Goal: Use online tool/utility: Utilize a website feature to perform a specific function

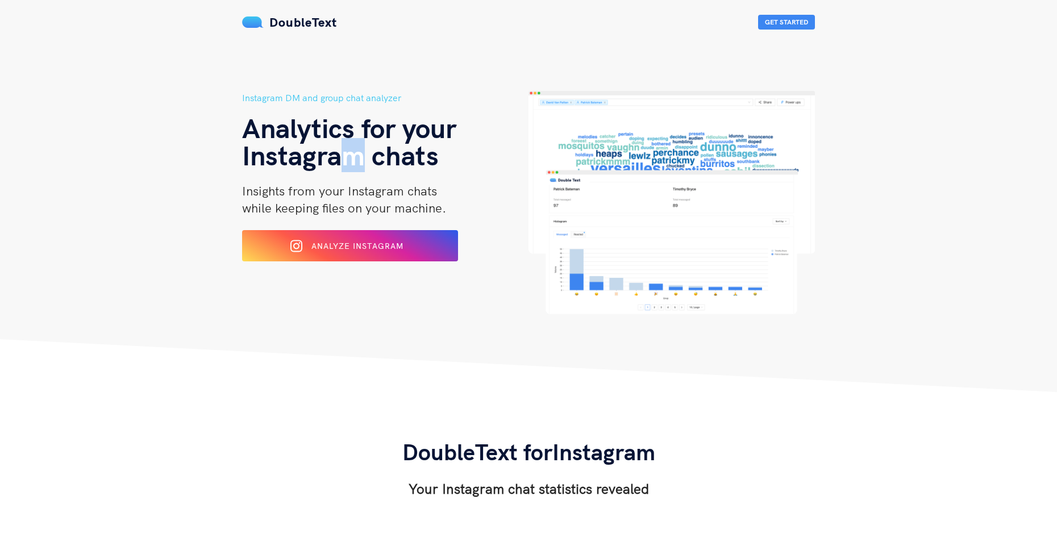
drag, startPoint x: 362, startPoint y: 157, endPoint x: 351, endPoint y: 157, distance: 11.4
click at [351, 157] on span "Instagram chats" at bounding box center [340, 155] width 197 height 34
copy span "m"
drag, startPoint x: 209, startPoint y: 161, endPoint x: 199, endPoint y: 174, distance: 15.9
click at [207, 161] on header "Instagram DM and group chat analyzer Analytics for your Instagram chats Insight…" at bounding box center [528, 196] width 1057 height 392
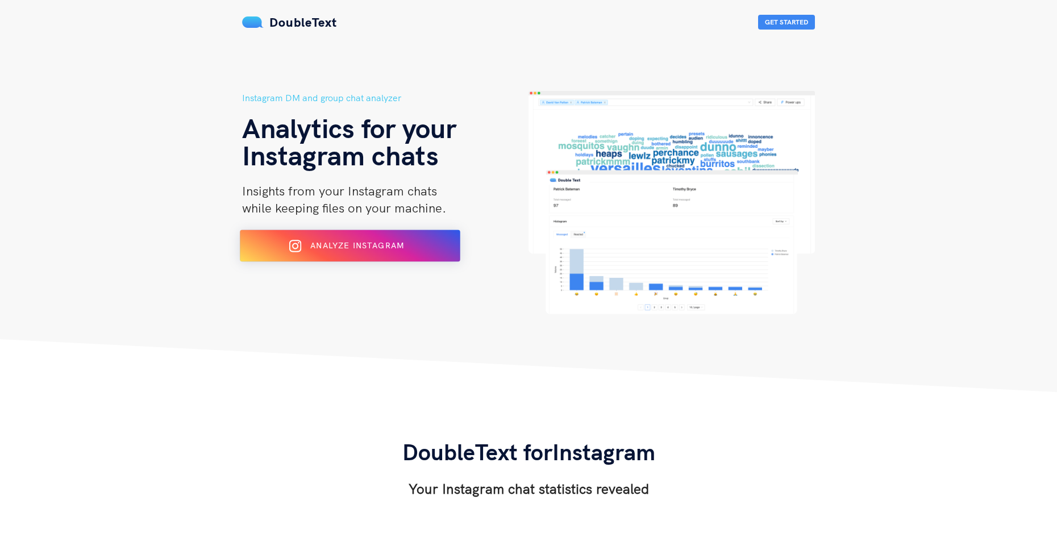
click at [348, 240] on div "Analyze Instagram" at bounding box center [350, 246] width 180 height 18
click at [329, 243] on span "Analyze Instagram" at bounding box center [357, 245] width 94 height 10
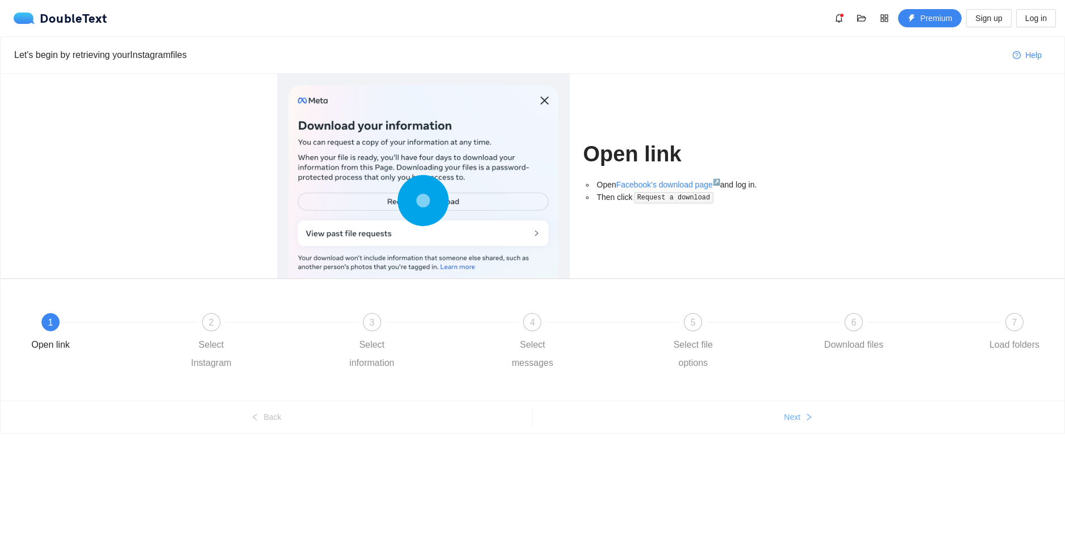
click at [787, 419] on span "Next" at bounding box center [792, 417] width 16 height 13
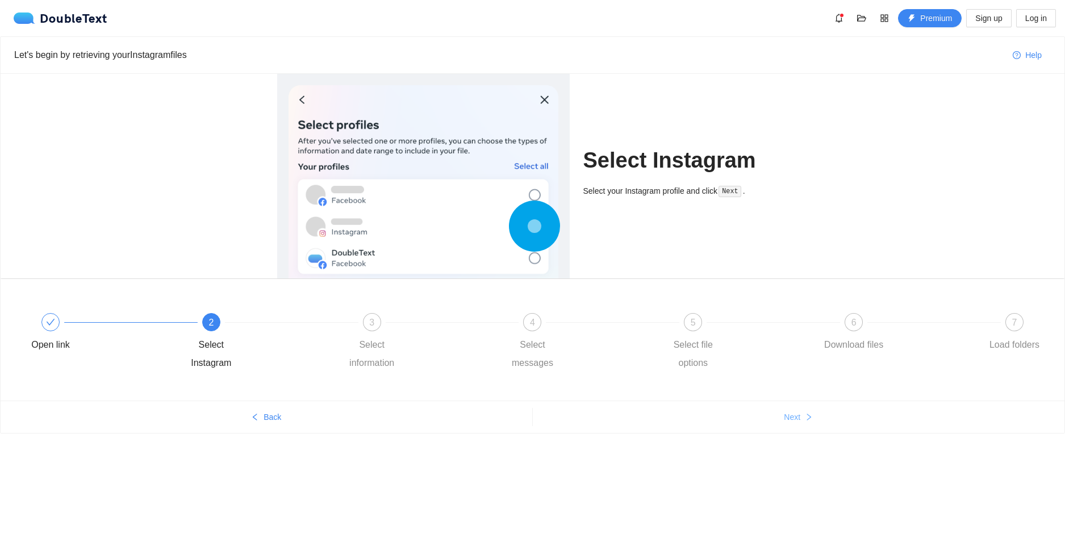
click at [784, 417] on span "Next" at bounding box center [792, 417] width 16 height 13
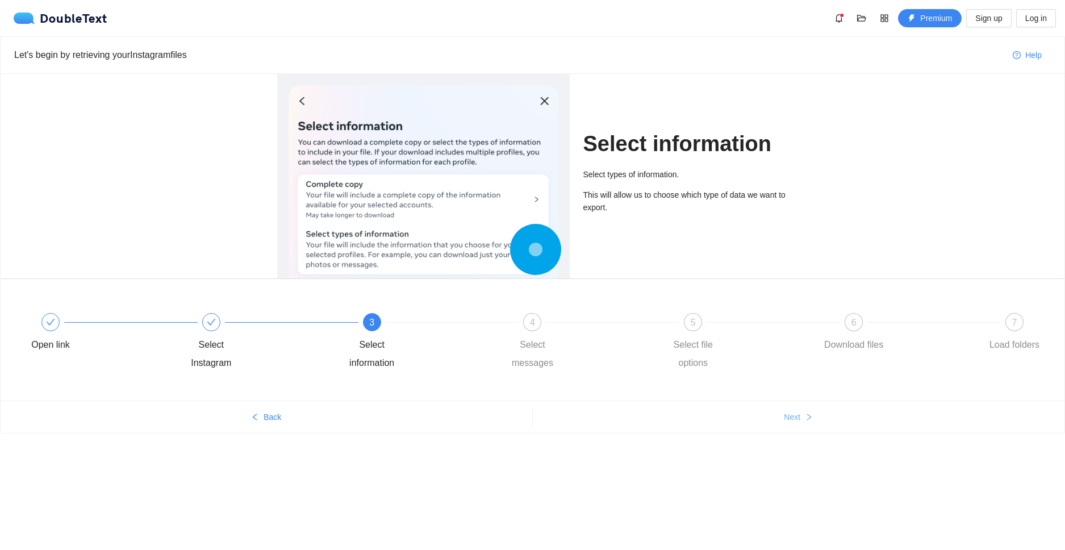
click at [783, 416] on button "Next" at bounding box center [799, 417] width 532 height 18
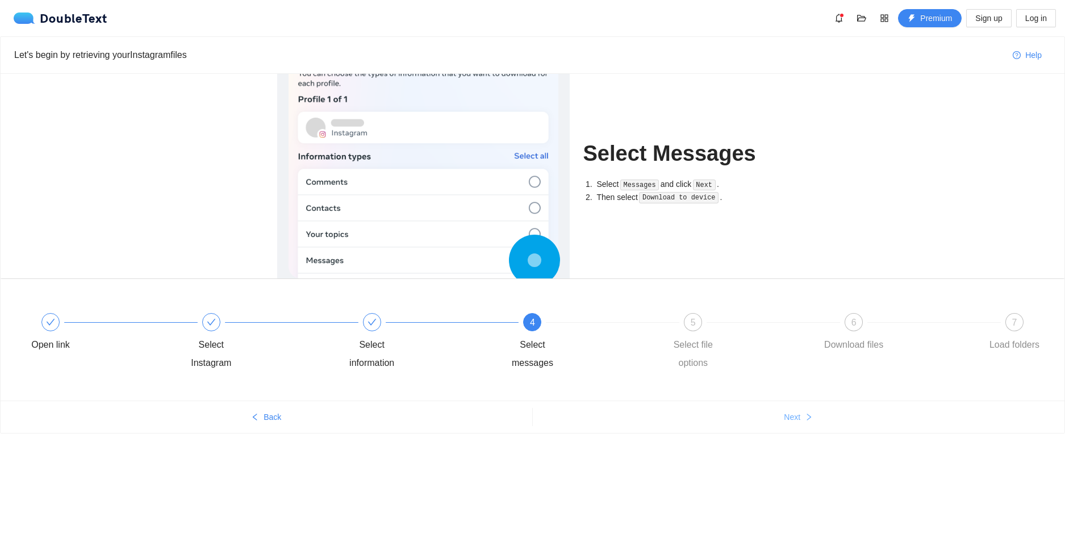
click at [783, 416] on button "Next" at bounding box center [799, 417] width 532 height 18
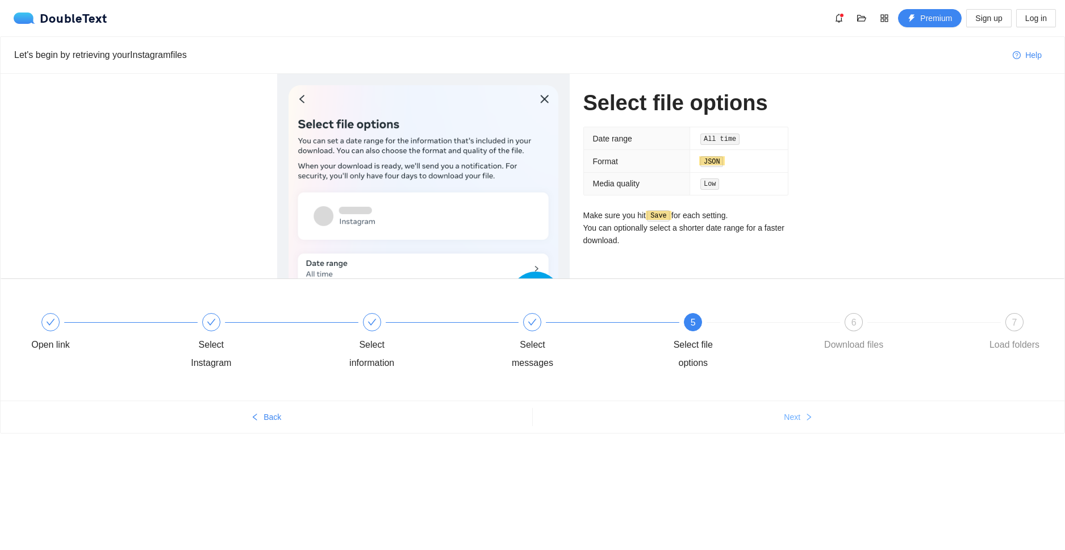
click at [782, 415] on button "Next" at bounding box center [799, 417] width 532 height 18
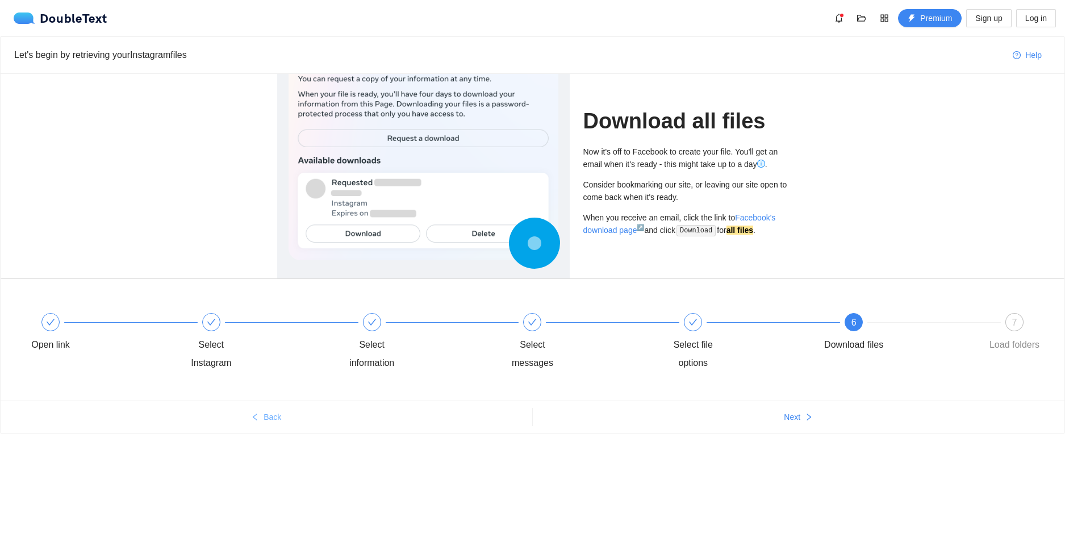
click at [315, 409] on button "Back" at bounding box center [267, 417] width 532 height 18
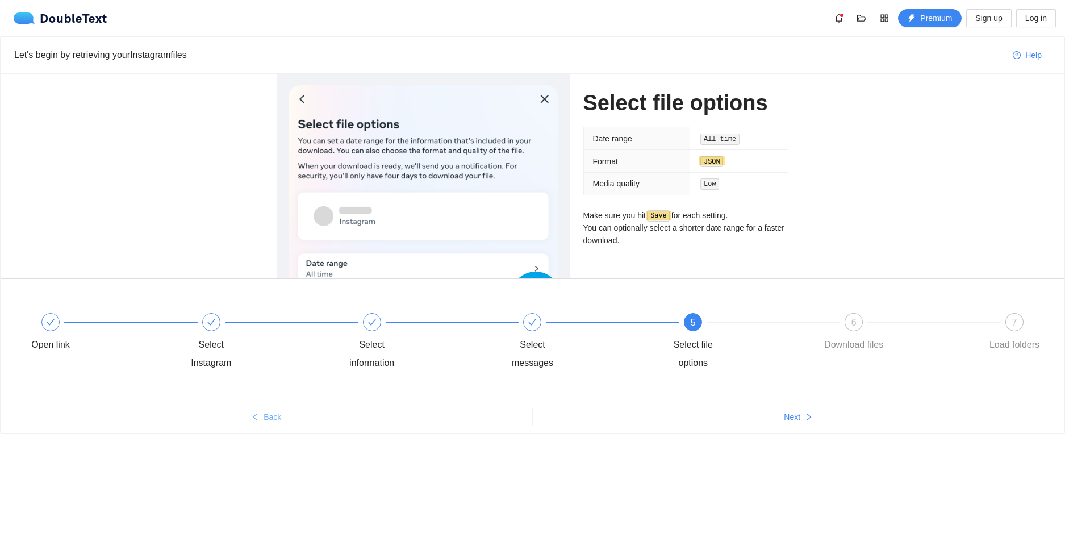
click at [318, 408] on button "Back" at bounding box center [267, 417] width 532 height 18
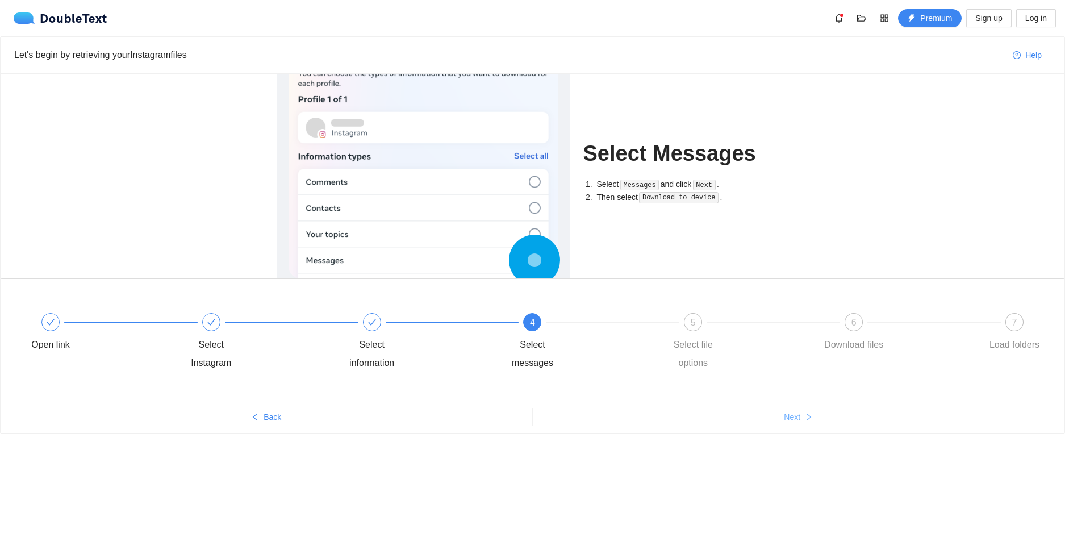
click at [782, 414] on button "Next" at bounding box center [799, 417] width 532 height 18
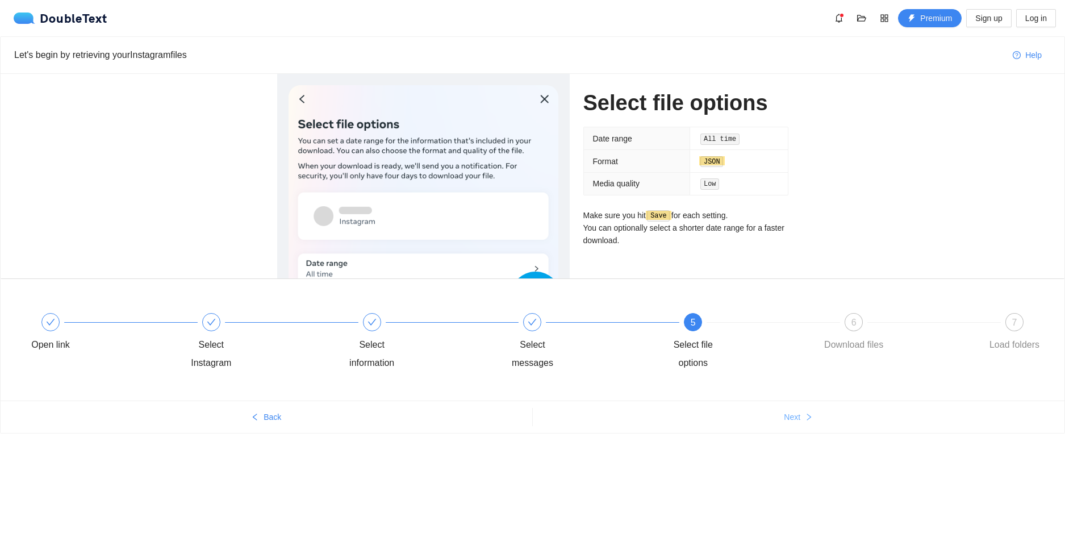
click at [789, 419] on span "Next" at bounding box center [792, 417] width 16 height 13
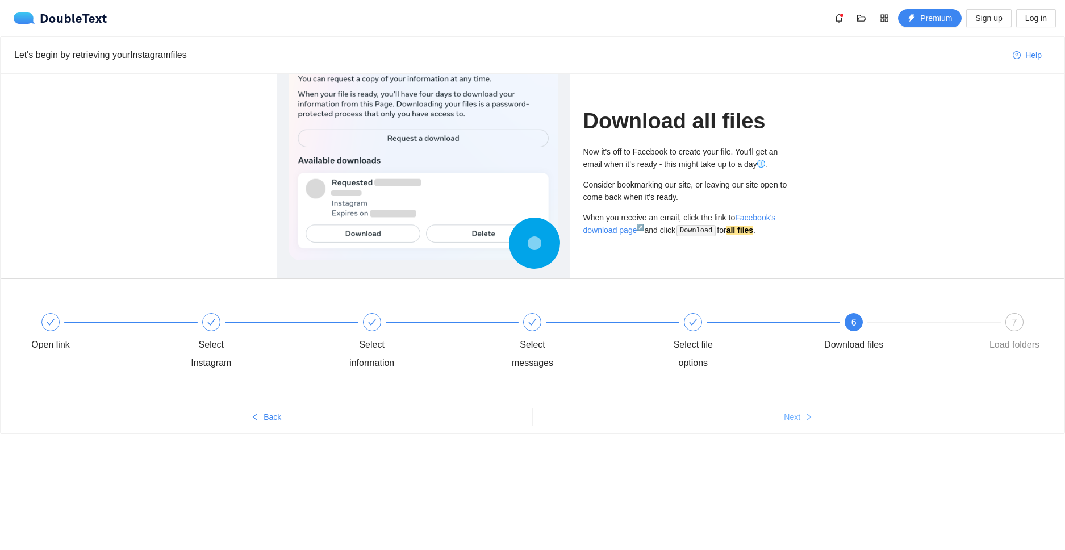
click at [752, 447] on div "Let's begin by retrieving your Instagram files Help Download all files Now it's…" at bounding box center [532, 256] width 1065 height 441
click at [777, 403] on ul "Back Next" at bounding box center [533, 417] width 1064 height 32
click at [773, 416] on button "Next" at bounding box center [799, 417] width 532 height 18
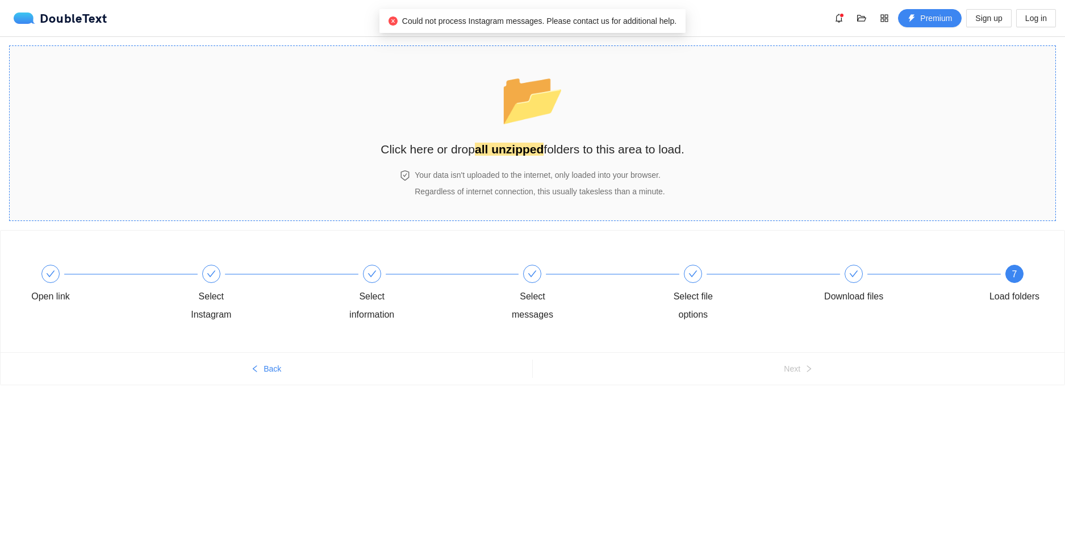
click at [531, 116] on span "📂" at bounding box center [532, 98] width 65 height 58
click at [534, 107] on span "📂" at bounding box center [532, 98] width 65 height 58
click at [540, 114] on span "📂" at bounding box center [532, 98] width 65 height 58
